Goal: Task Accomplishment & Management: Complete application form

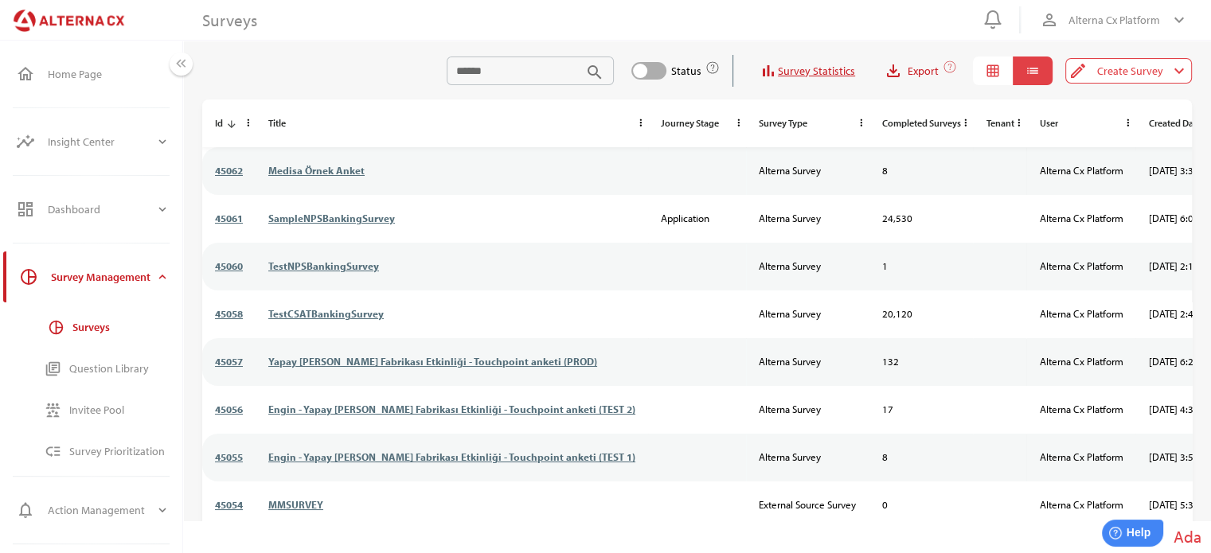
scroll to position [0, 197]
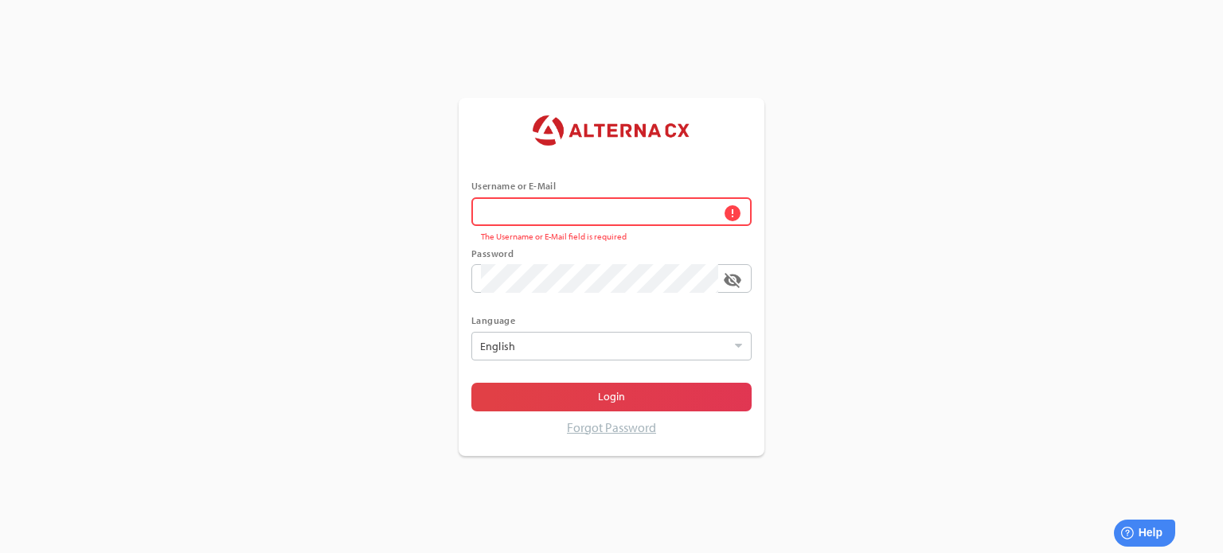
type input "******"
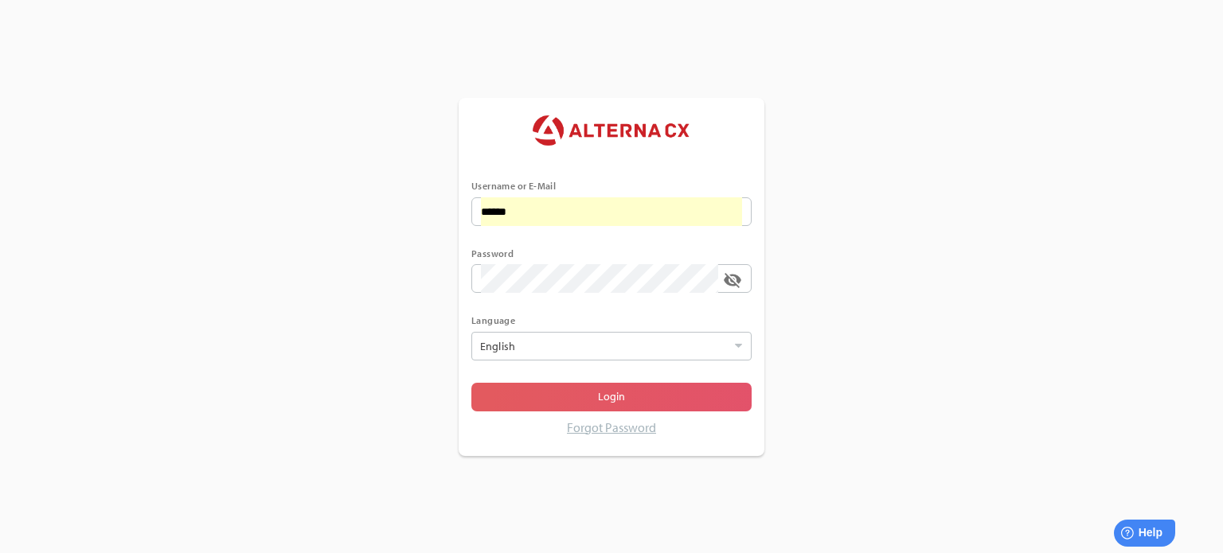
click at [586, 403] on span "Login" at bounding box center [611, 397] width 255 height 22
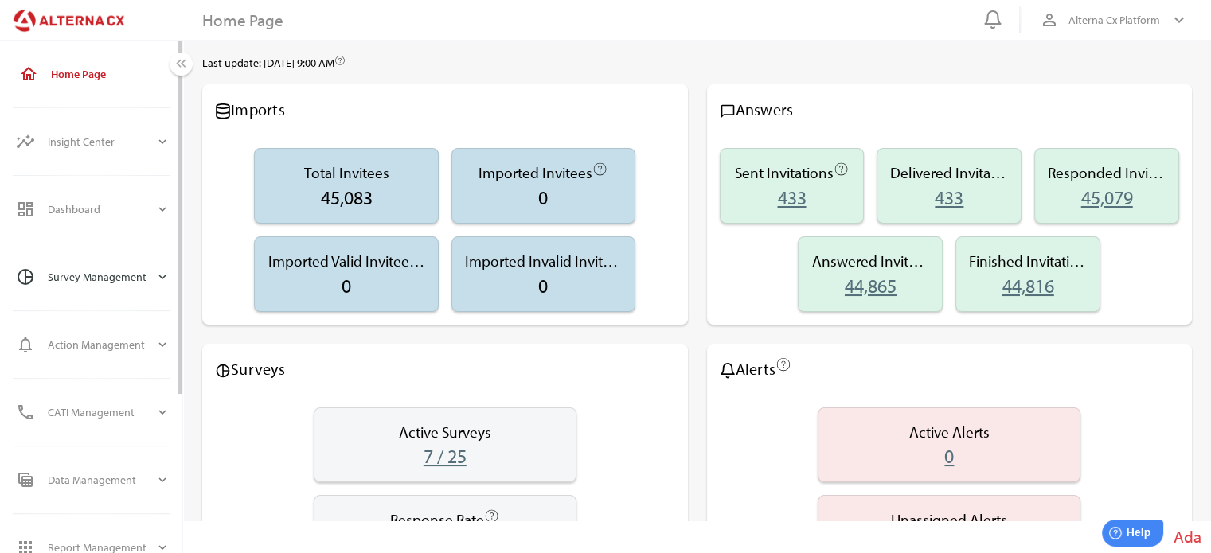
click at [119, 278] on div "Survey Management" at bounding box center [101, 277] width 107 height 38
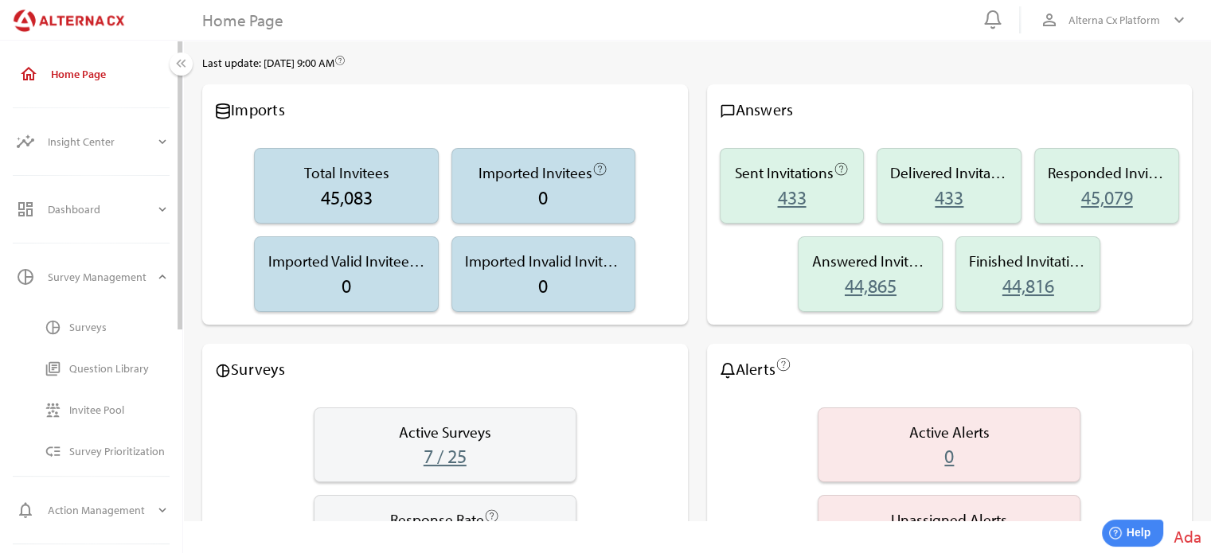
click at [92, 326] on div "Surveys" at bounding box center [119, 328] width 100 height 14
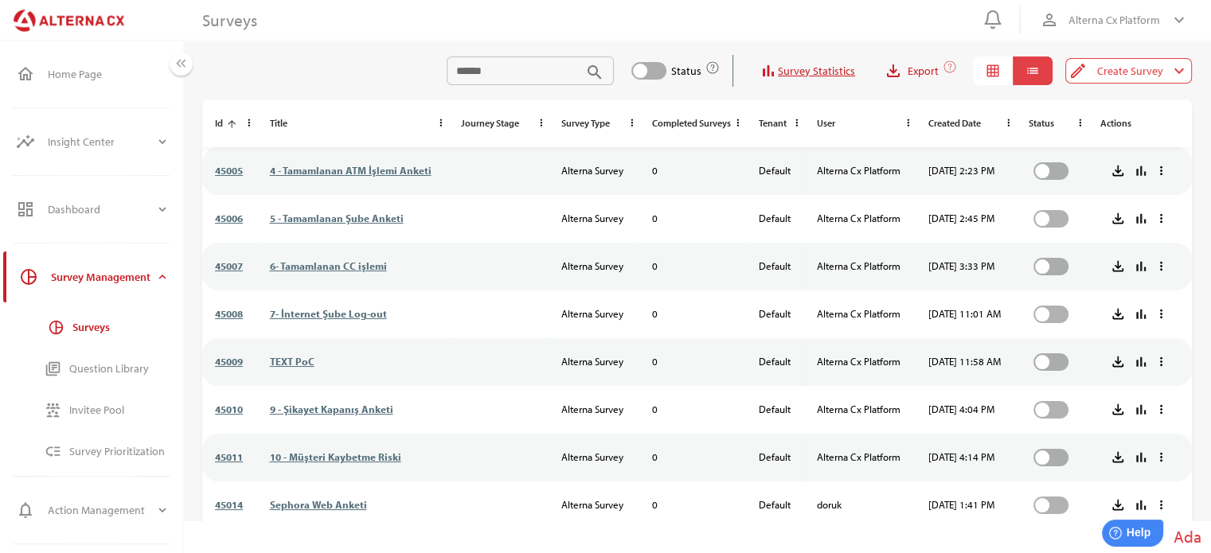
click at [236, 123] on icon "arrow_upward" at bounding box center [231, 124] width 11 height 11
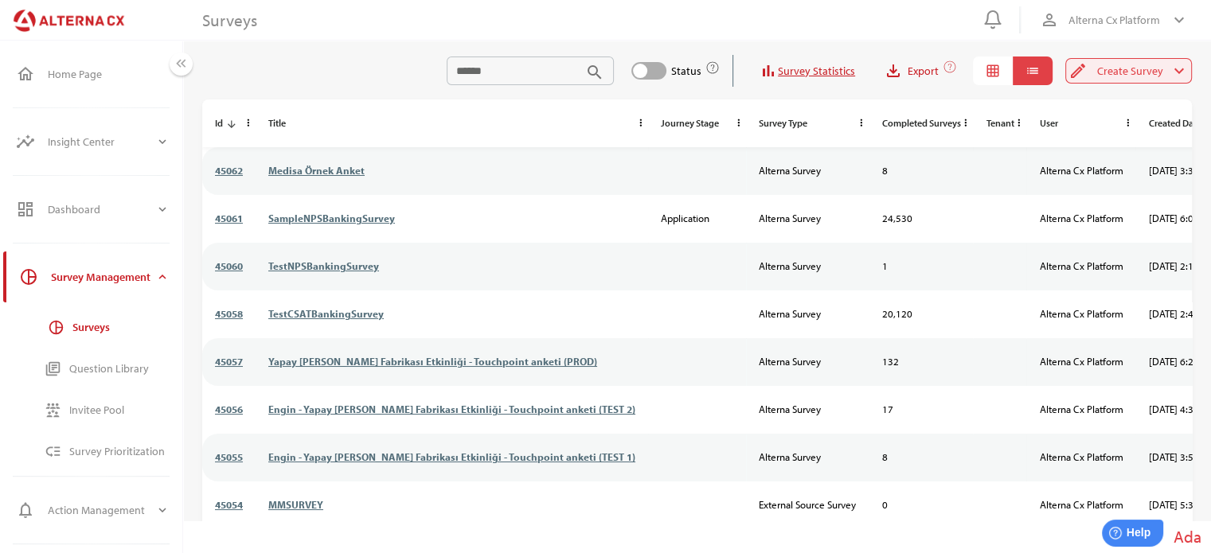
click at [1122, 64] on span "Create Survey" at bounding box center [1130, 70] width 66 height 19
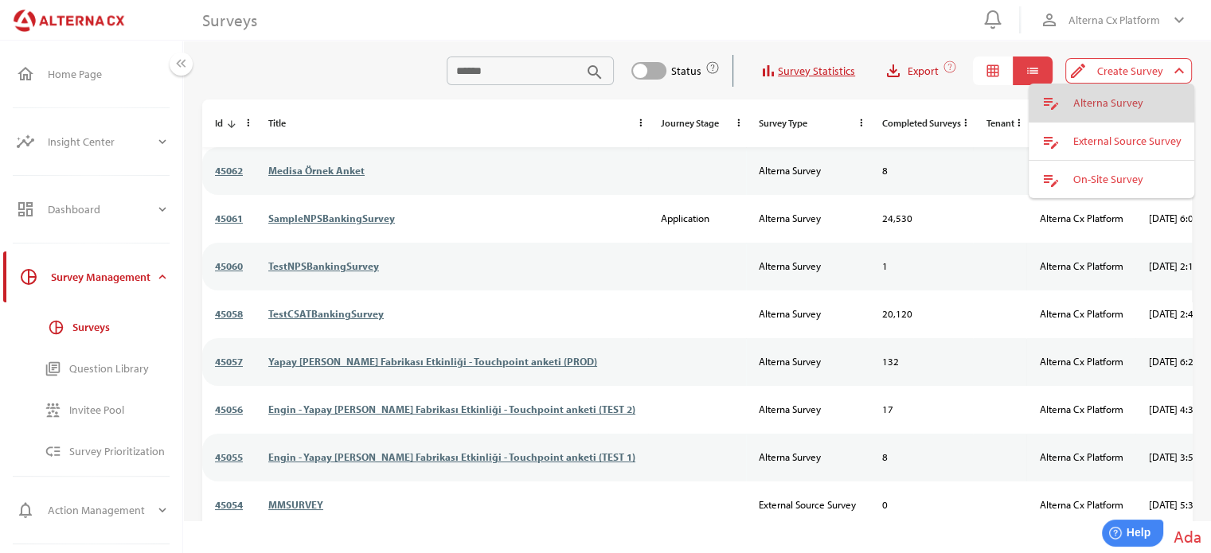
click at [1099, 100] on div "Alterna Survey" at bounding box center [1127, 103] width 108 height 14
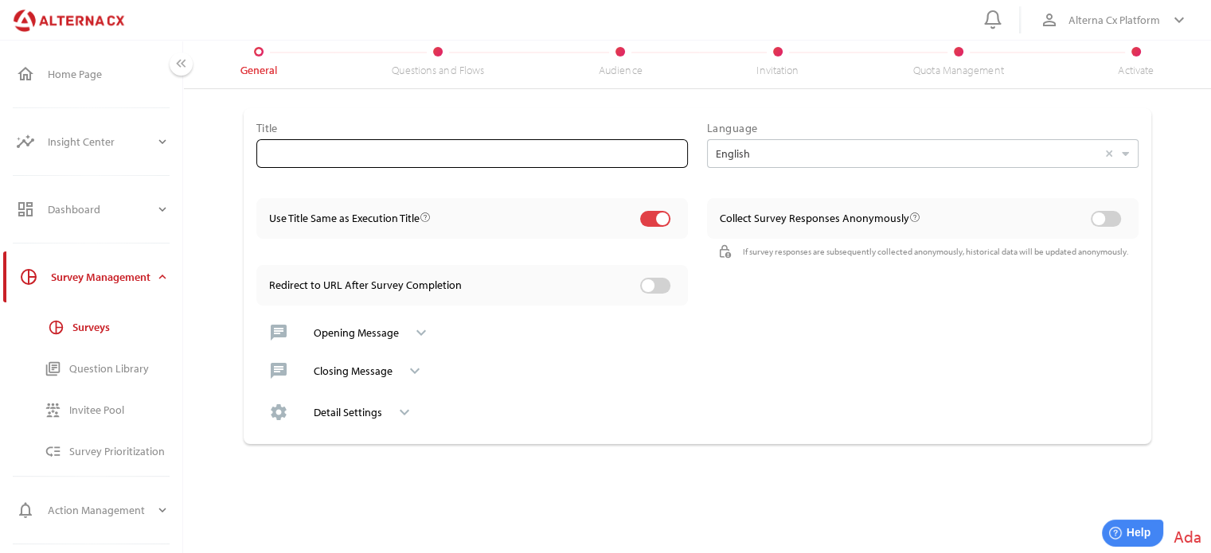
click at [358, 154] on input "text" at bounding box center [472, 153] width 412 height 29
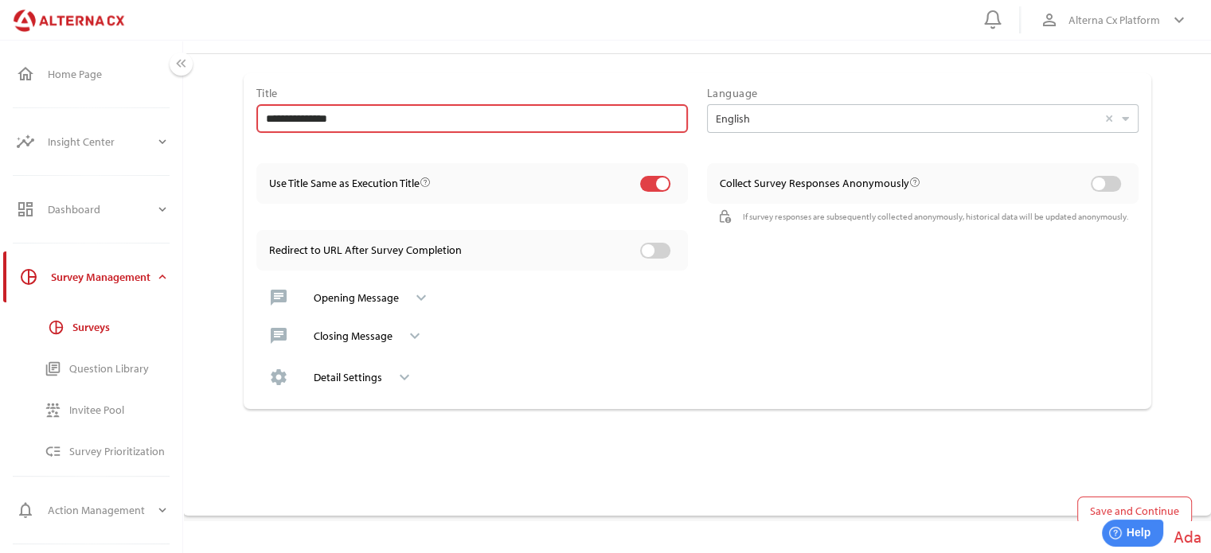
scroll to position [37, 0]
type input "**********"
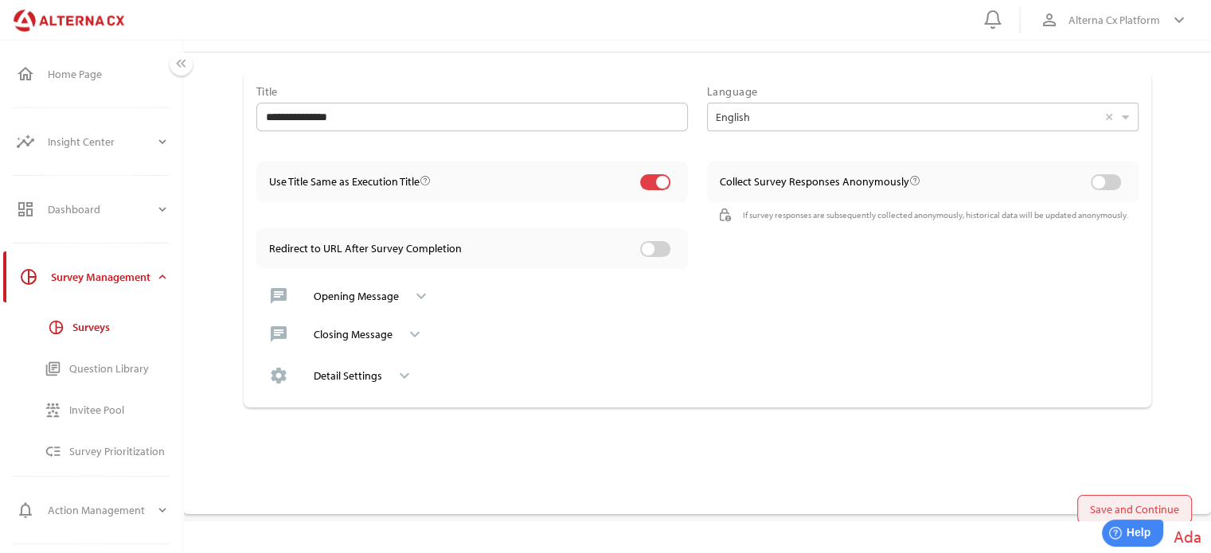
click at [1135, 503] on span "Save and Continue" at bounding box center [1134, 509] width 89 height 19
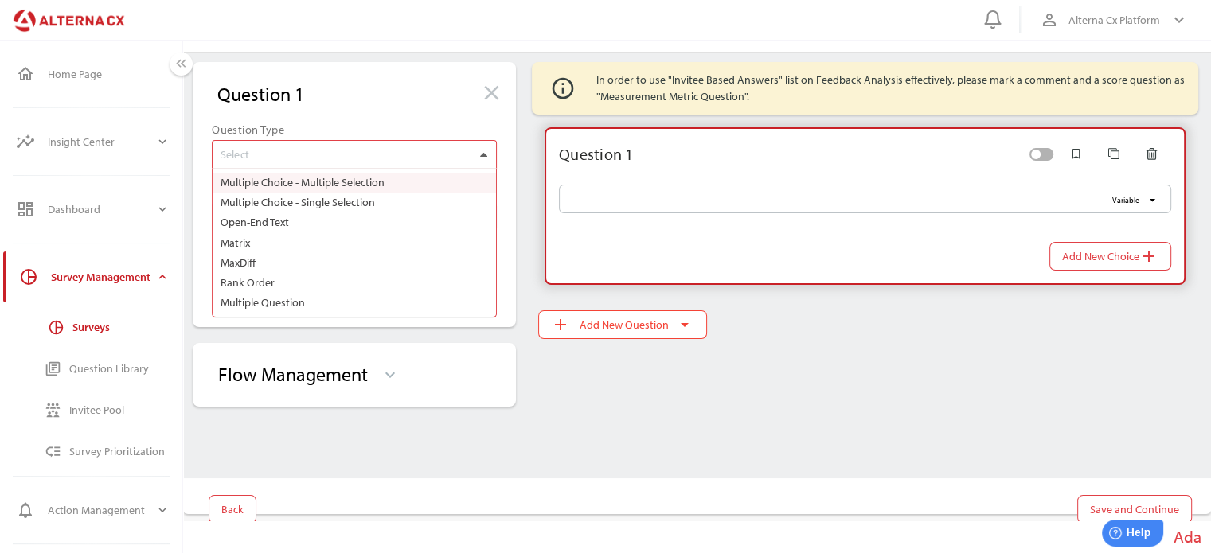
click at [484, 154] on icon at bounding box center [483, 155] width 7 height 4
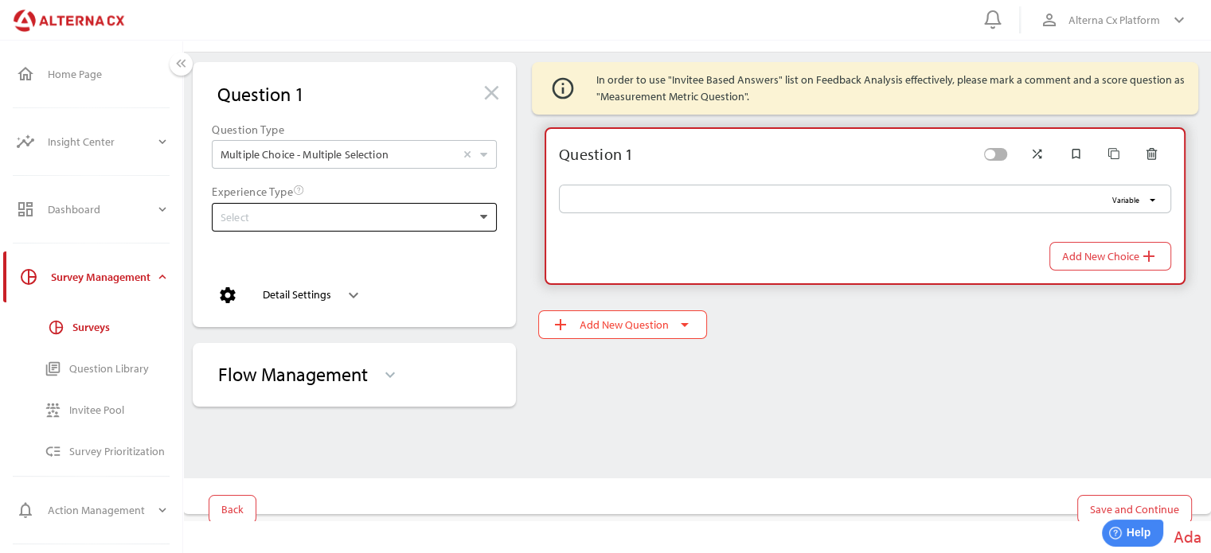
click at [479, 217] on div at bounding box center [483, 217] width 17 height 27
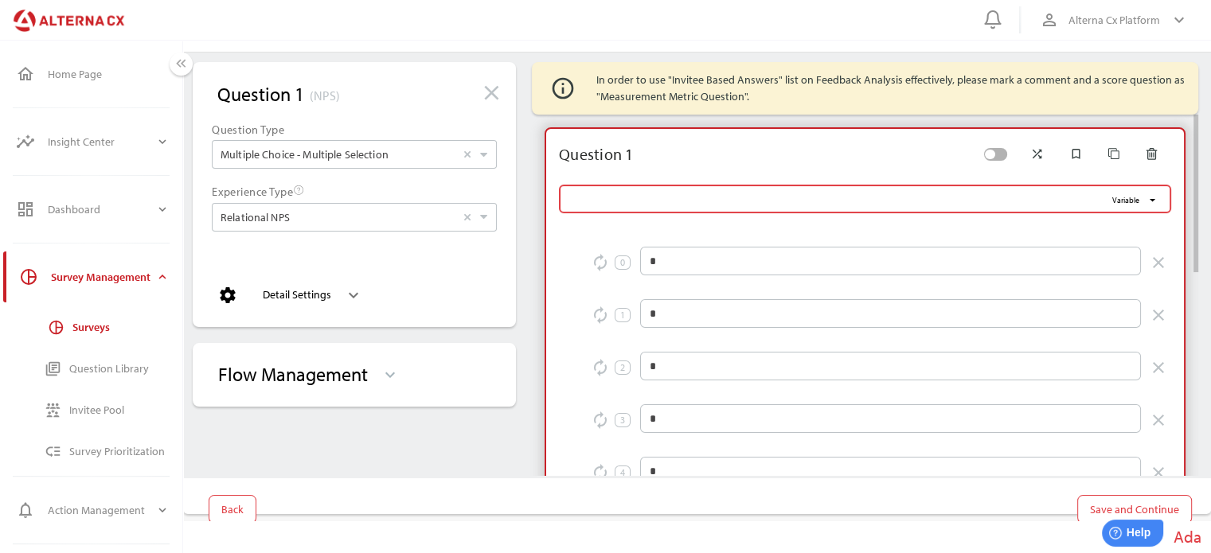
click at [603, 191] on input "Variable arrow_drop_down" at bounding box center [837, 199] width 537 height 29
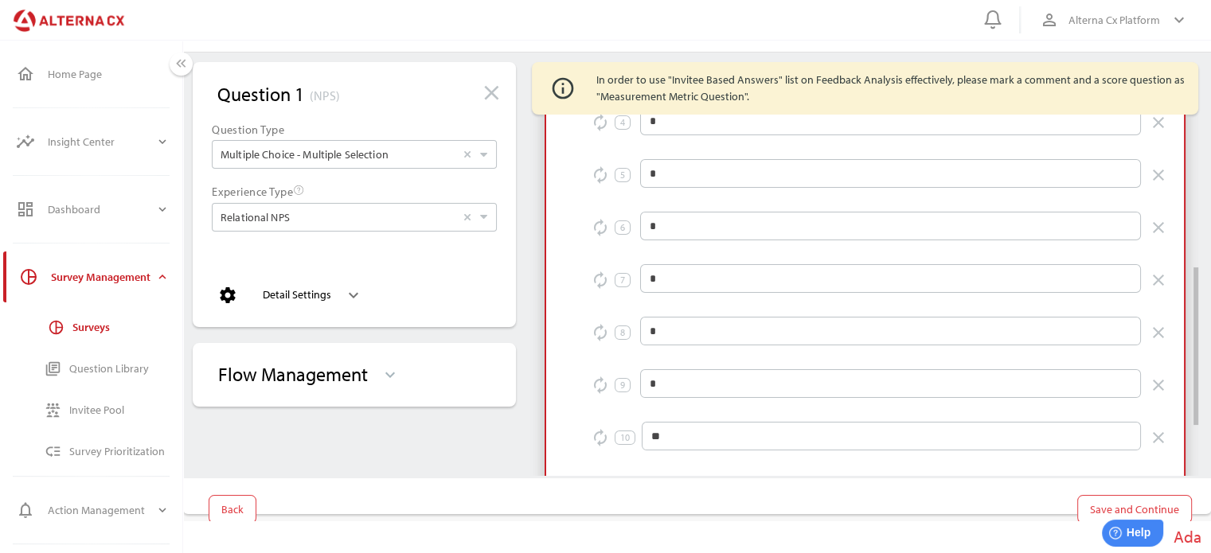
scroll to position [466, 0]
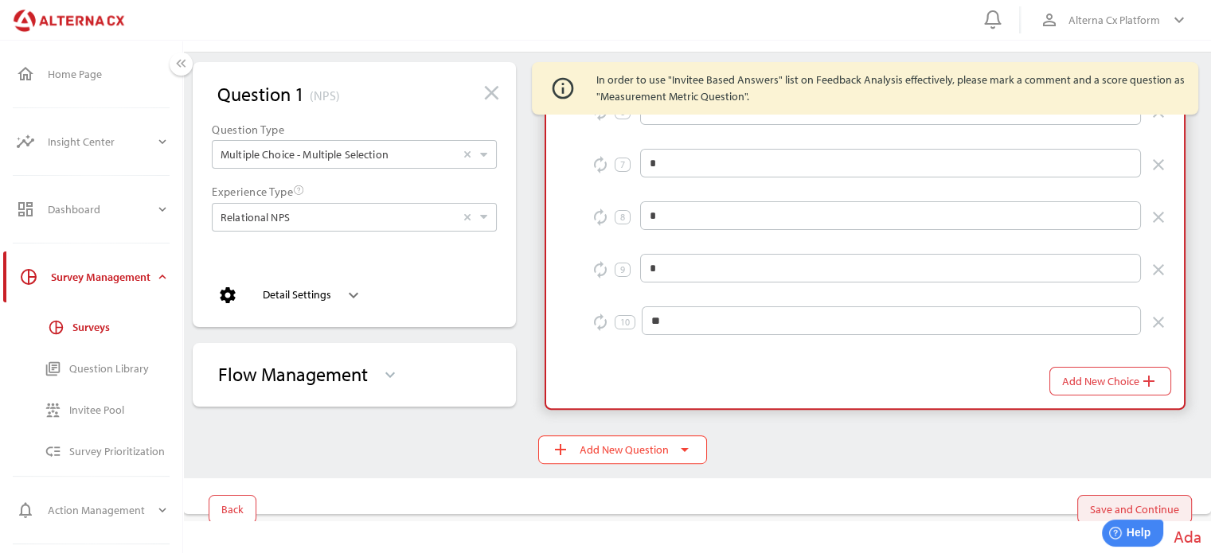
type input "**********"
click at [1100, 503] on span "Save and Continue" at bounding box center [1134, 509] width 89 height 19
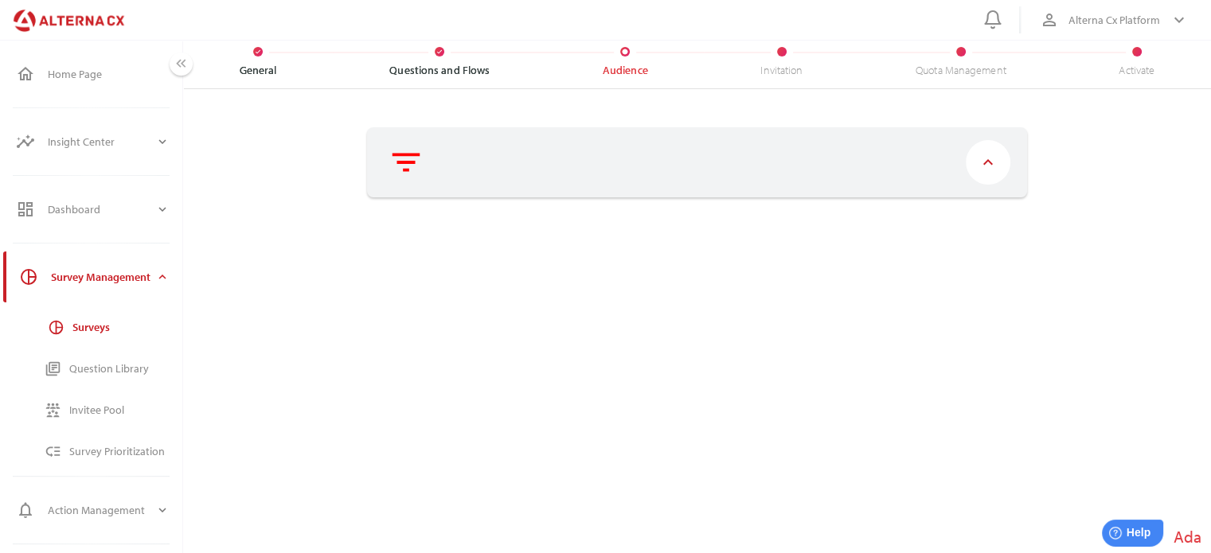
scroll to position [37, 0]
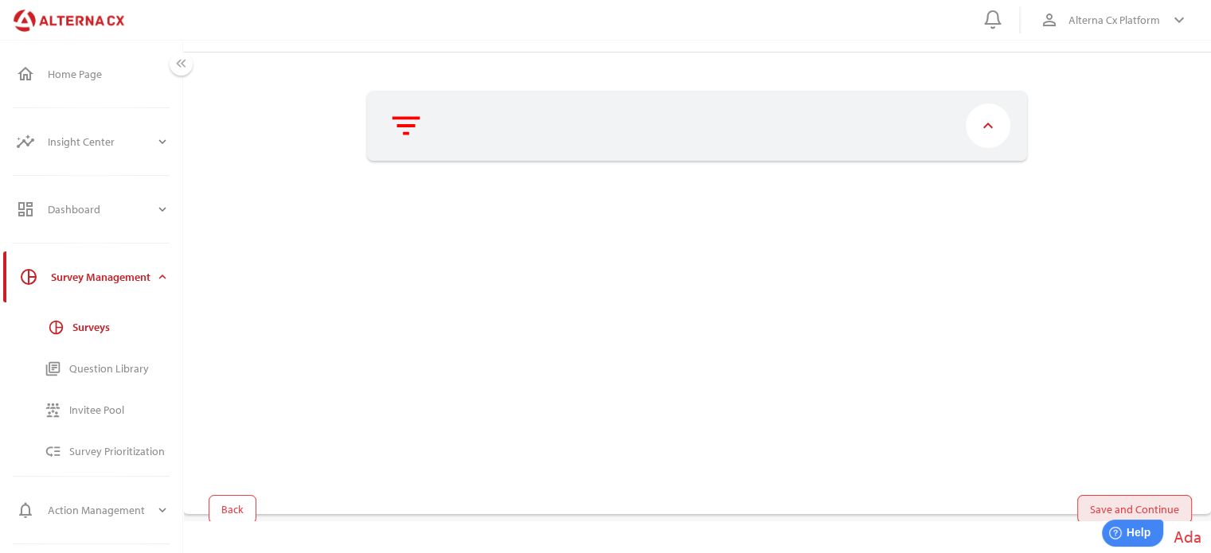
click at [1092, 502] on span "Save and Continue" at bounding box center [1134, 509] width 89 height 19
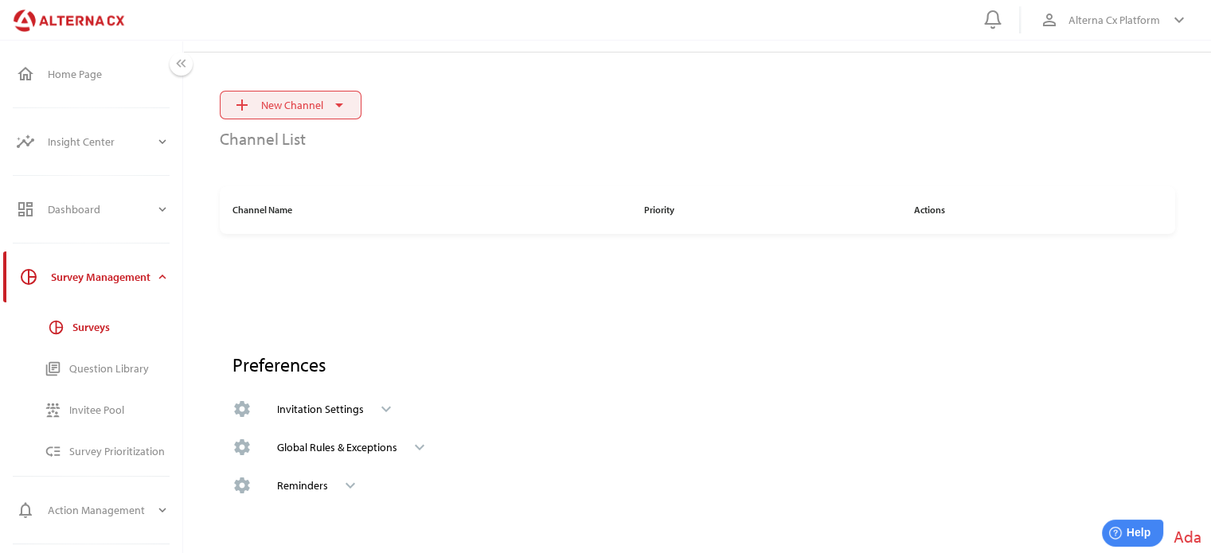
click at [334, 109] on icon "arrow_drop_down" at bounding box center [339, 105] width 19 height 19
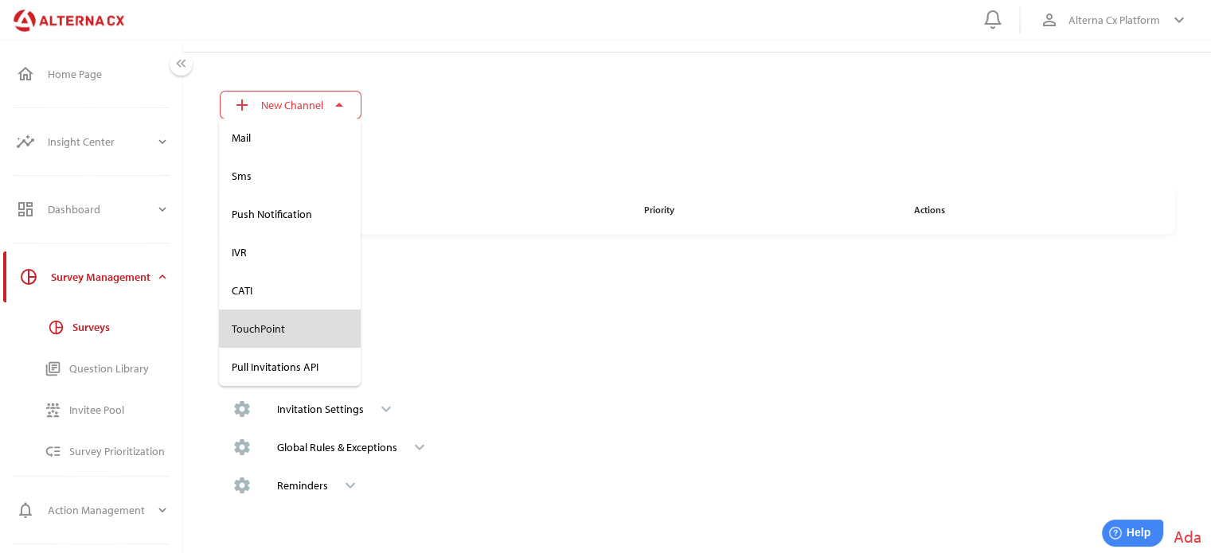
click at [268, 322] on div "TouchPoint" at bounding box center [290, 329] width 116 height 14
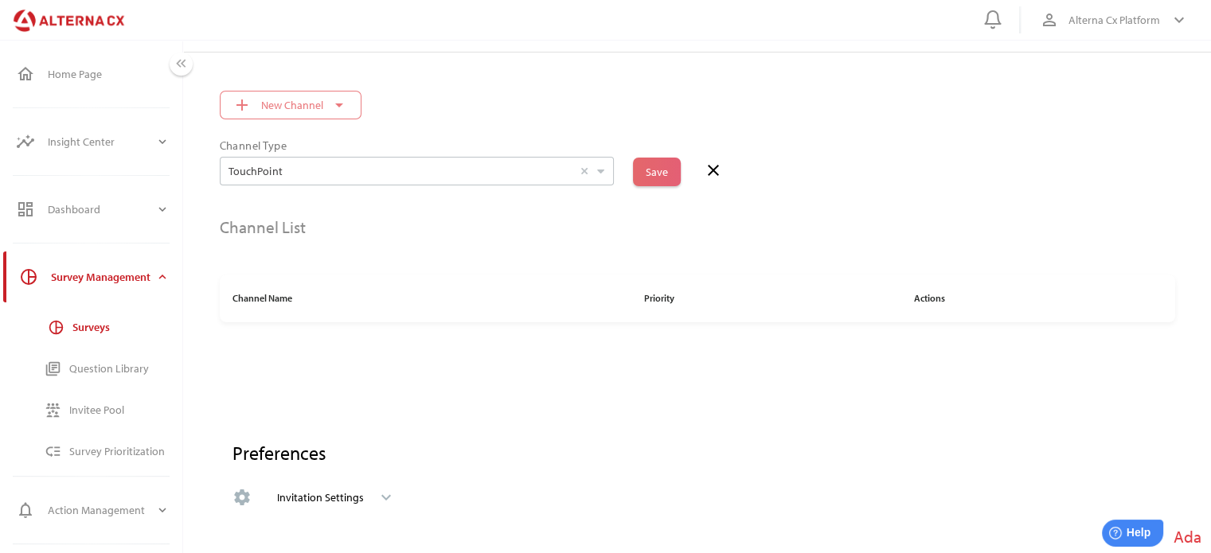
click at [670, 164] on span "Save" at bounding box center [657, 172] width 48 height 29
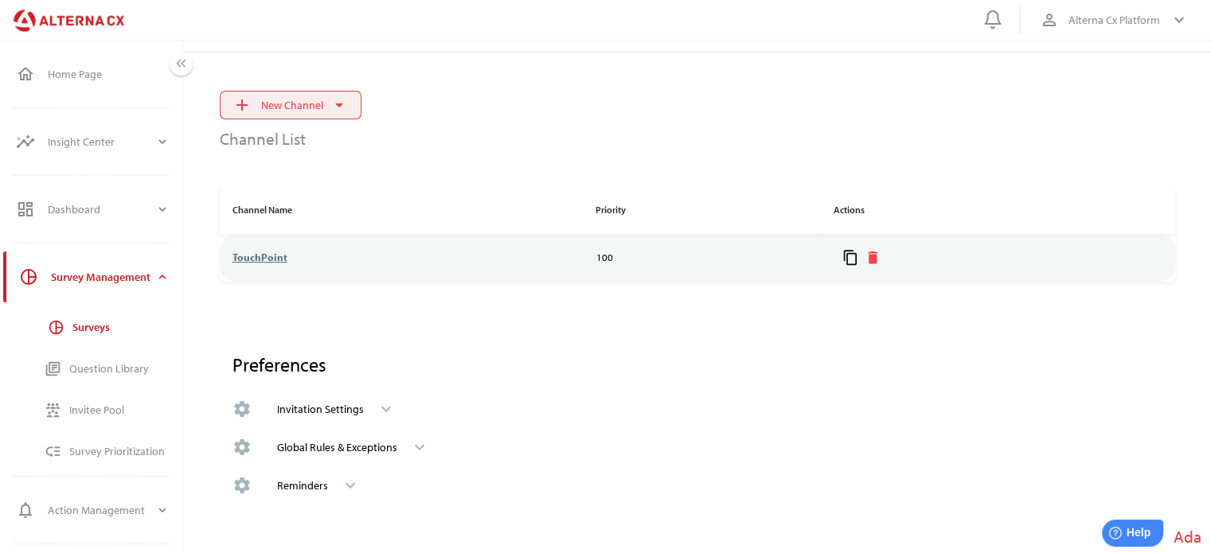
click at [349, 101] on span "add New Channel arrow_drop_down" at bounding box center [291, 105] width 142 height 29
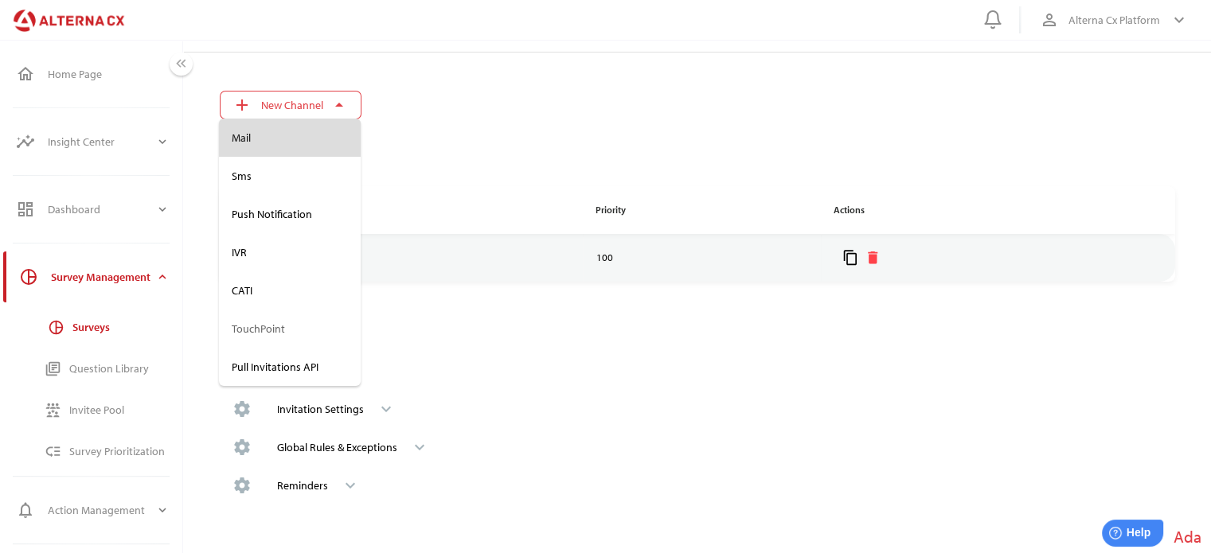
click at [246, 141] on div "Mail" at bounding box center [290, 138] width 116 height 14
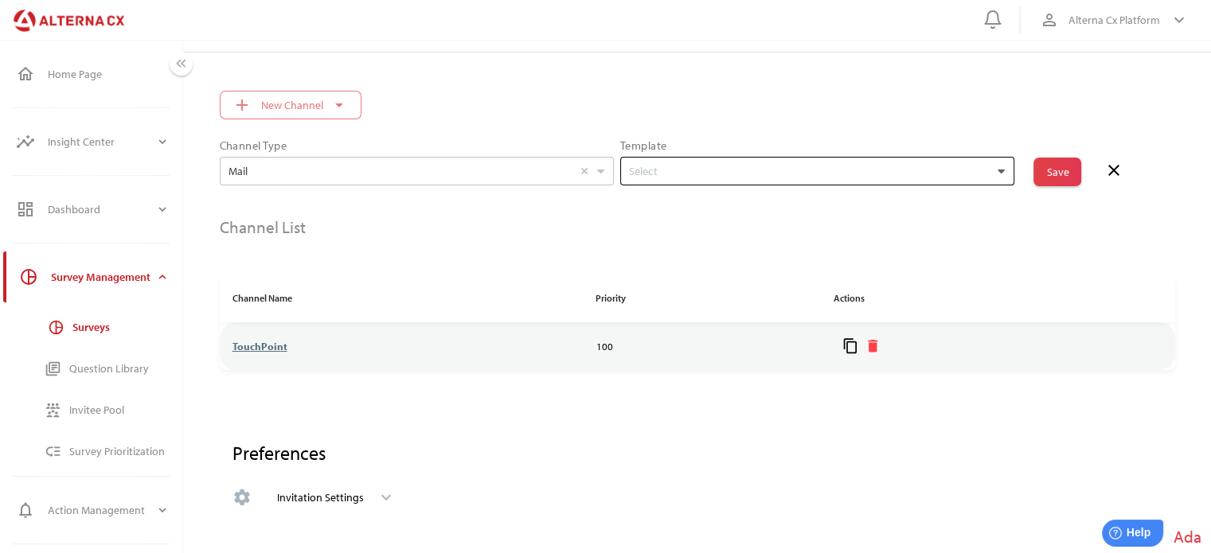
click at [998, 168] on icon at bounding box center [1001, 171] width 7 height 7
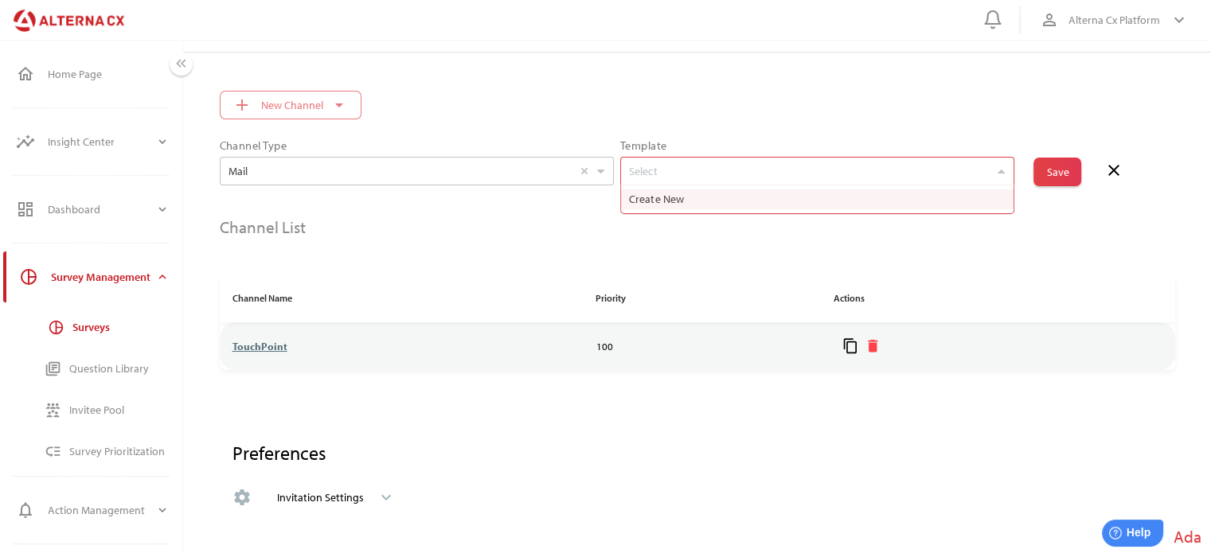
scroll to position [28, 393]
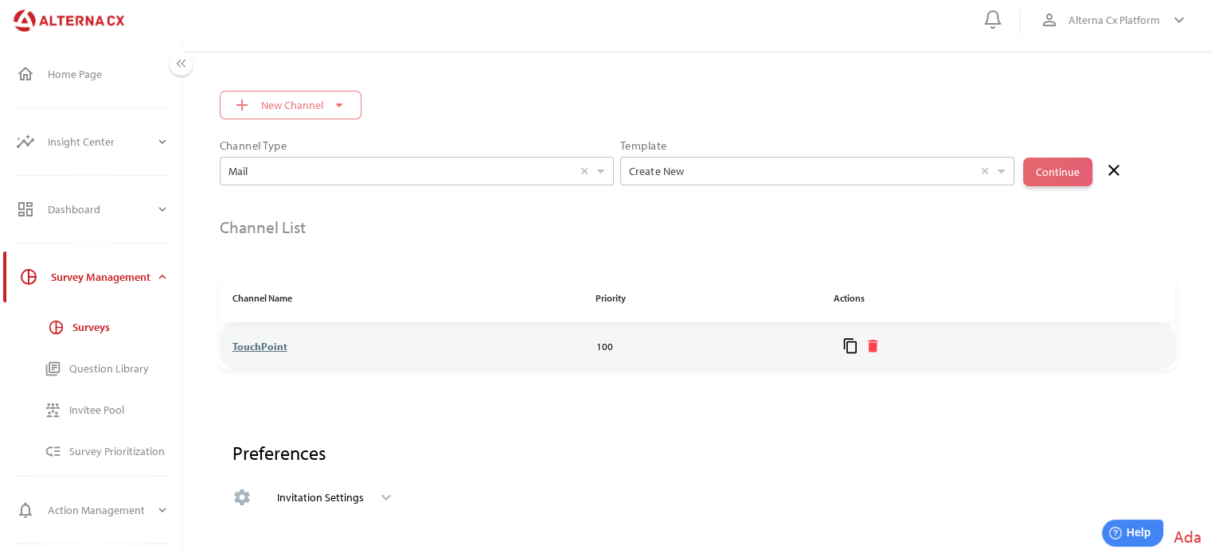
click at [1053, 162] on span "Continue" at bounding box center [1058, 172] width 44 height 22
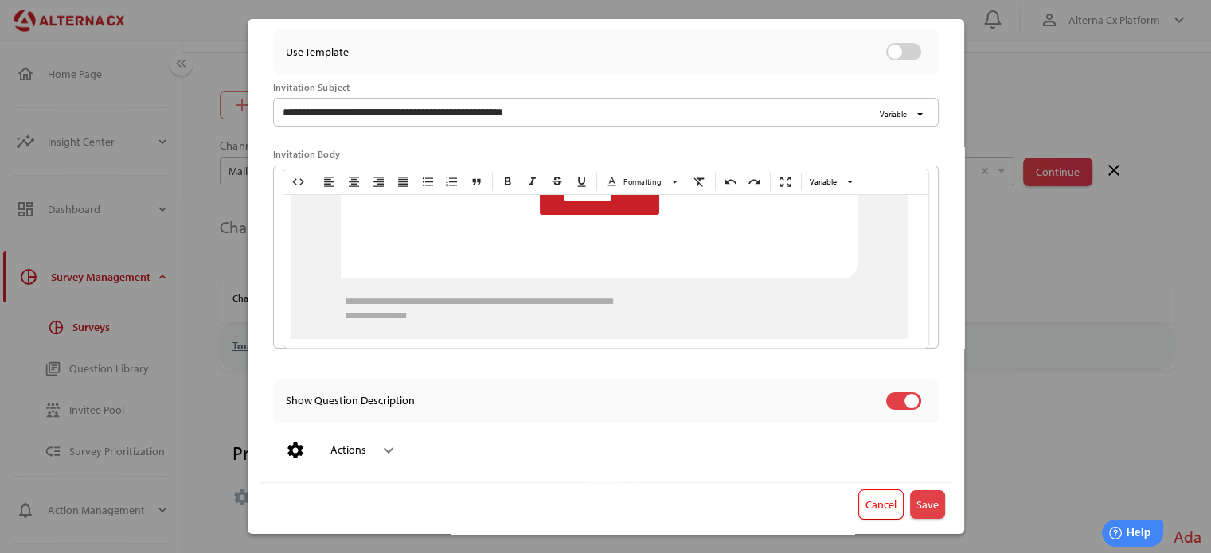
scroll to position [79, 0]
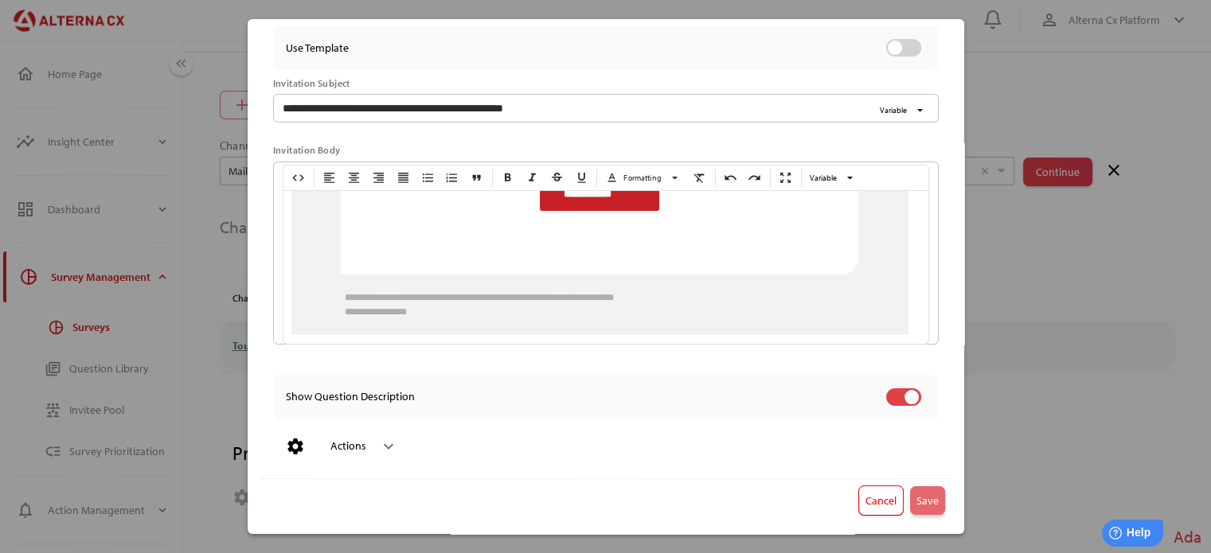
click at [916, 499] on span "Save" at bounding box center [927, 500] width 22 height 19
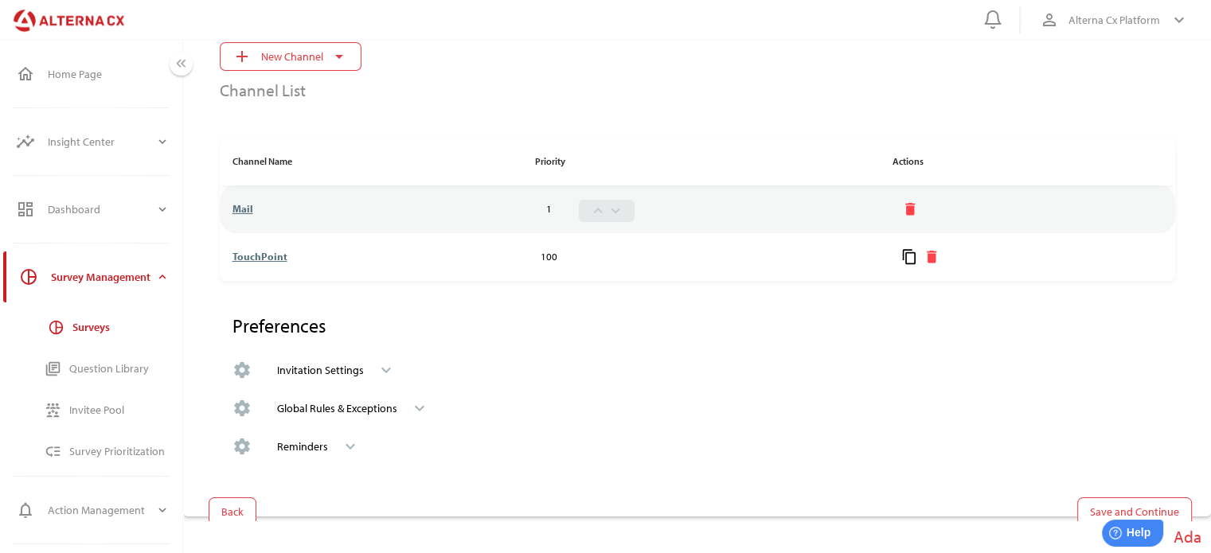
scroll to position [88, 0]
click at [1092, 500] on span "Save and Continue" at bounding box center [1134, 509] width 89 height 19
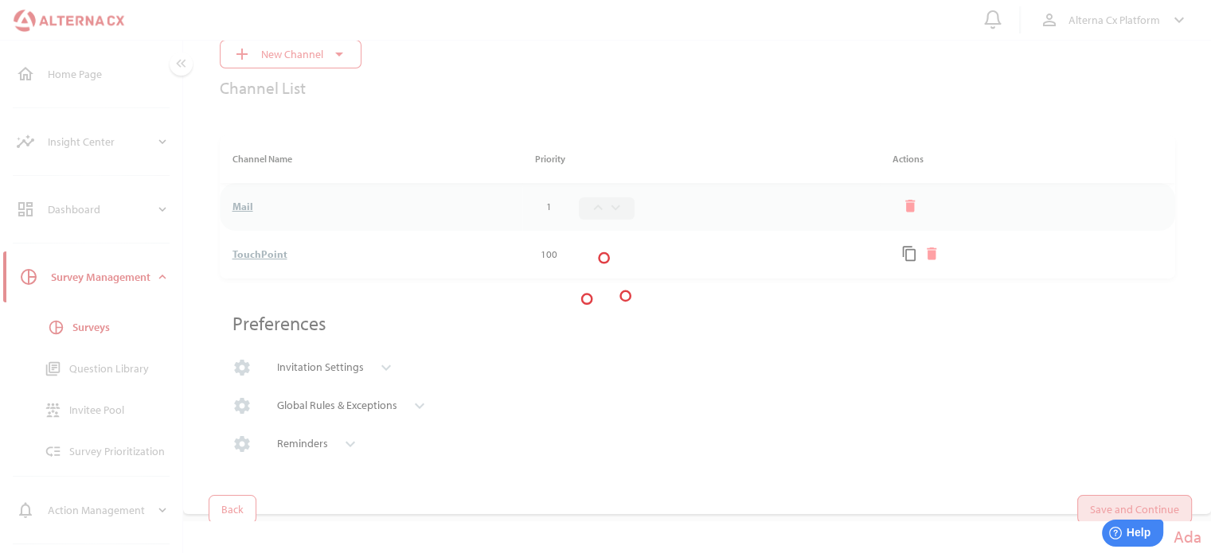
scroll to position [0, 0]
